Goal: Transaction & Acquisition: Subscribe to service/newsletter

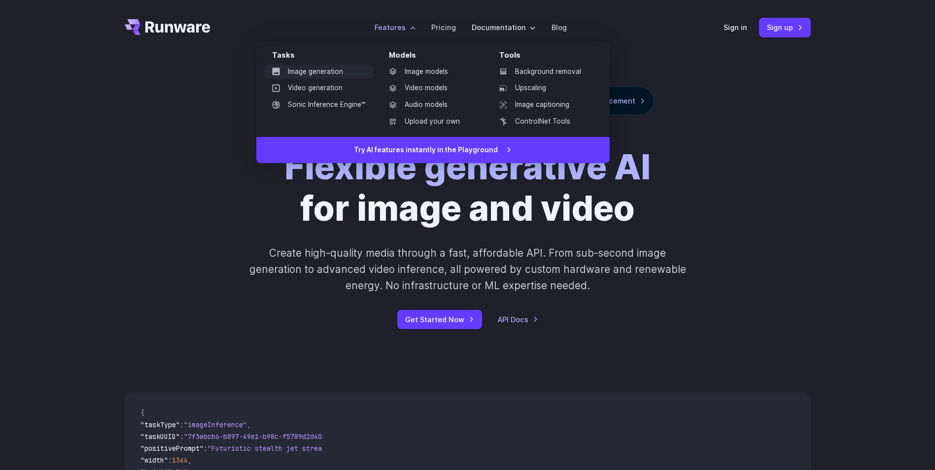
click at [330, 71] on link "Image generation" at bounding box center [318, 72] width 109 height 15
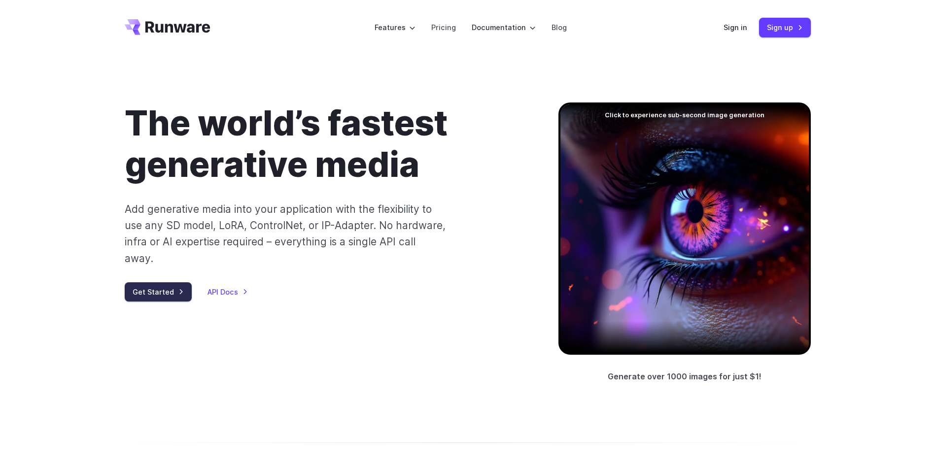
click at [168, 282] on link "Get Started" at bounding box center [158, 291] width 67 height 19
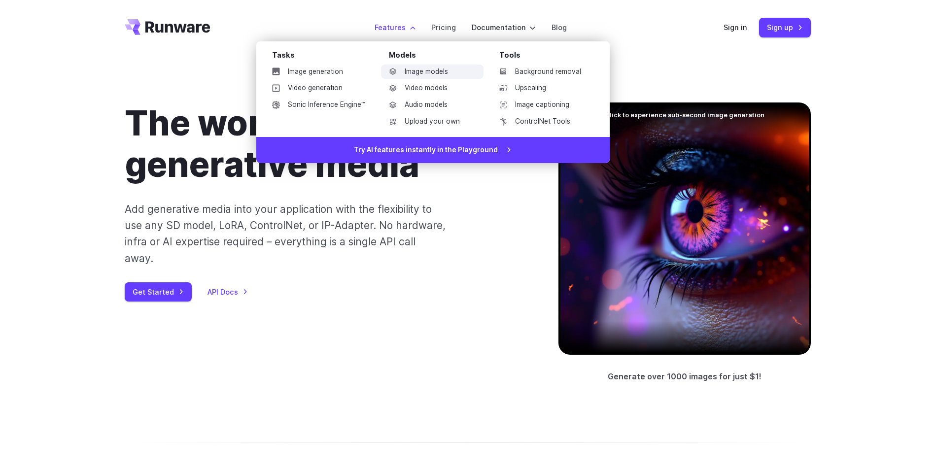
click at [418, 73] on link "Image models" at bounding box center [432, 72] width 102 height 15
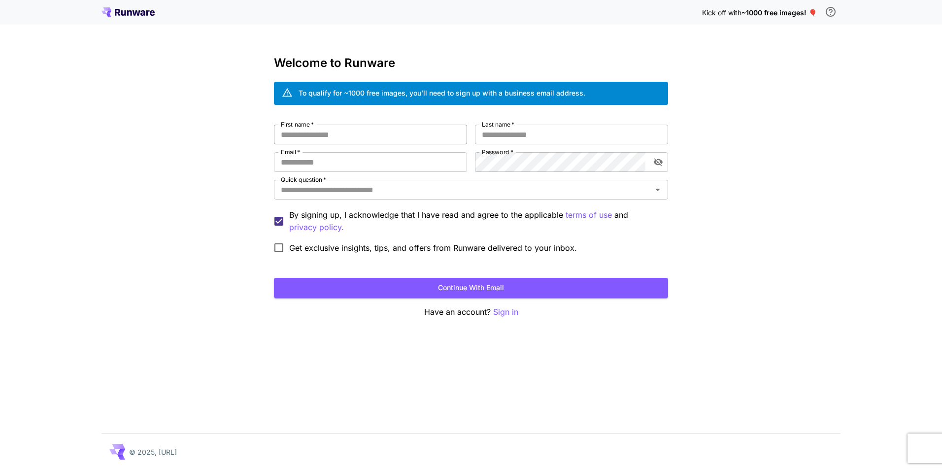
click at [375, 128] on input "First name   *" at bounding box center [370, 135] width 193 height 20
click at [135, 117] on div "Kick off with ~1000 free images! 🎈 Welcome to Runware To qualify for ~1000 free…" at bounding box center [471, 235] width 942 height 470
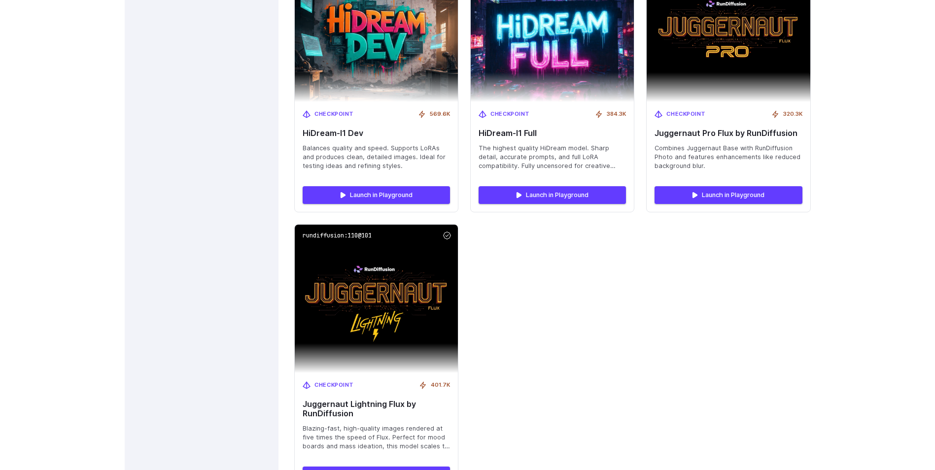
scroll to position [3246, 0]
